Goal: Task Accomplishment & Management: Manage account settings

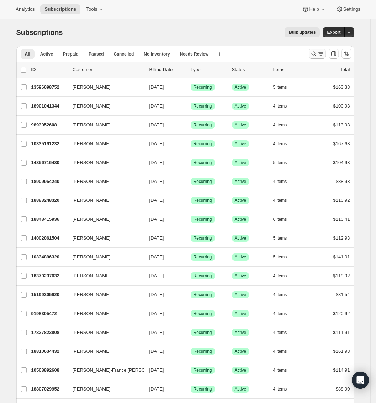
click at [315, 55] on icon "Search and filter results" at bounding box center [314, 53] width 7 height 7
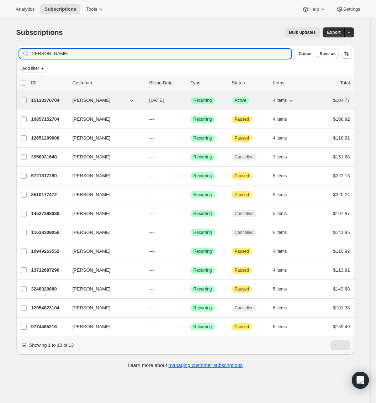
type input "[PERSON_NAME]"
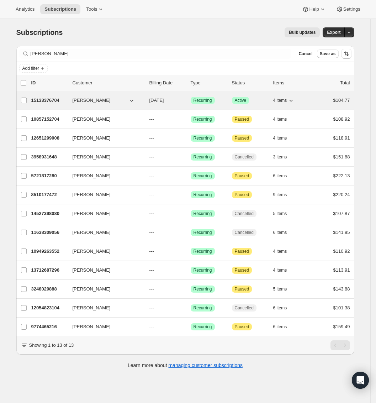
click at [61, 104] on p "15133376704" at bounding box center [49, 100] width 36 height 7
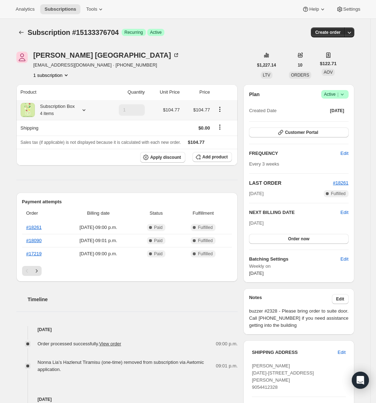
click at [85, 113] on icon at bounding box center [83, 109] width 7 height 7
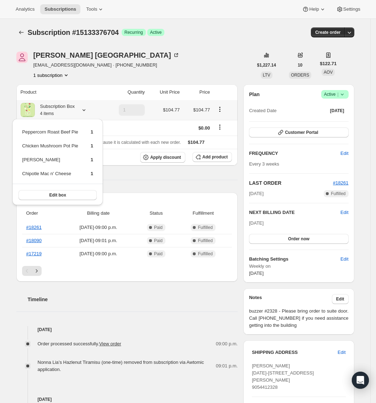
click at [85, 113] on icon at bounding box center [83, 109] width 7 height 7
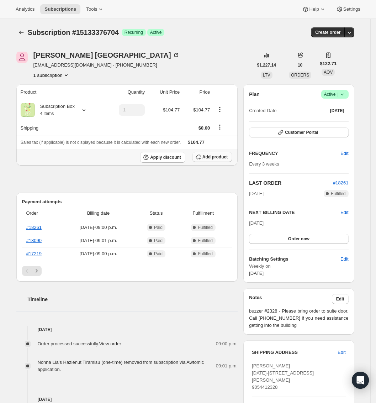
click at [213, 161] on button "Add product" at bounding box center [213, 157] width 40 height 10
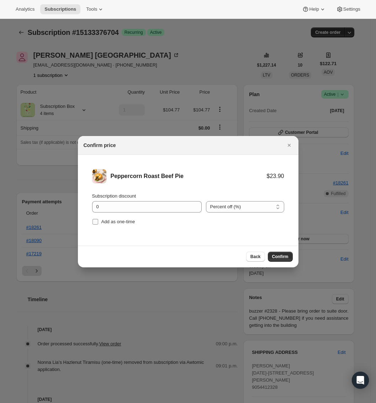
click at [109, 223] on span "Add as one-time" at bounding box center [119, 221] width 34 height 5
click at [98, 223] on input "Add as one-time" at bounding box center [96, 222] width 6 height 6
checkbox input "true"
click at [121, 208] on input "0" at bounding box center [141, 206] width 99 height 11
type input "100"
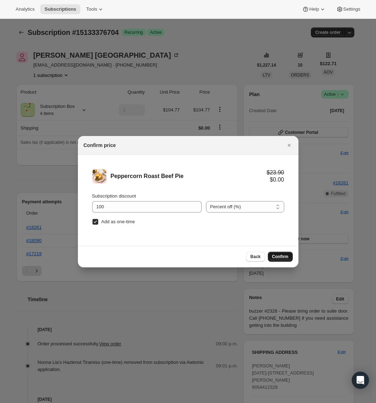
click at [282, 255] on span "Confirm" at bounding box center [280, 257] width 16 height 6
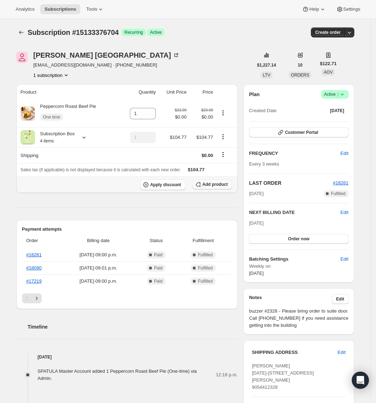
click at [216, 186] on span "Add product" at bounding box center [215, 185] width 25 height 6
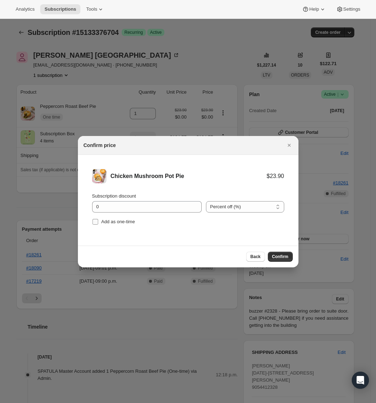
click at [124, 221] on span "Add as one-time" at bounding box center [119, 221] width 34 height 5
click at [98, 221] on input "Add as one-time" at bounding box center [96, 222] width 6 height 6
checkbox input "true"
click at [130, 207] on input "0" at bounding box center [141, 206] width 99 height 11
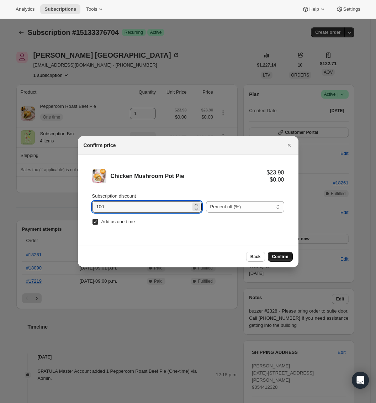
type input "100"
click at [281, 254] on button "Confirm" at bounding box center [280, 257] width 25 height 10
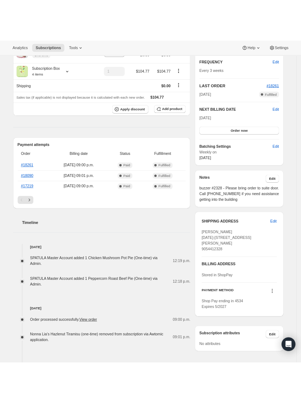
scroll to position [137, 0]
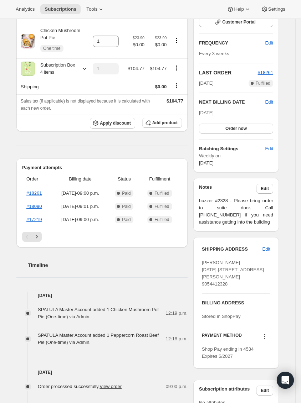
click at [50, 338] on span "SPATULA Master Account added 1 Peppercorn Roast Beef Pie (One-time) via Admin." at bounding box center [98, 339] width 121 height 12
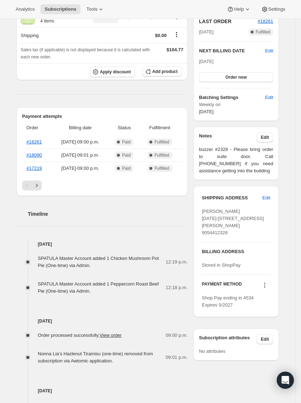
scroll to position [200, 0]
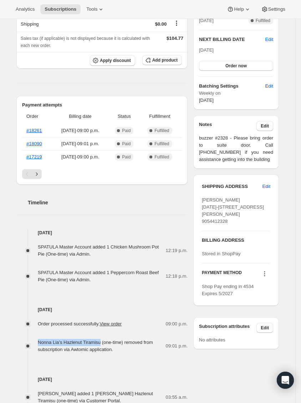
drag, startPoint x: 40, startPoint y: 341, endPoint x: 106, endPoint y: 342, distance: 65.9
click at [106, 342] on span "Nonna Lia’s Hazlenut Tiramisu (one-time) removed from subscription via Awtomic …" at bounding box center [95, 346] width 115 height 12
copy span "[PERSON_NAME] Hazlenut Tiramisu"
